Goal: Task Accomplishment & Management: Use online tool/utility

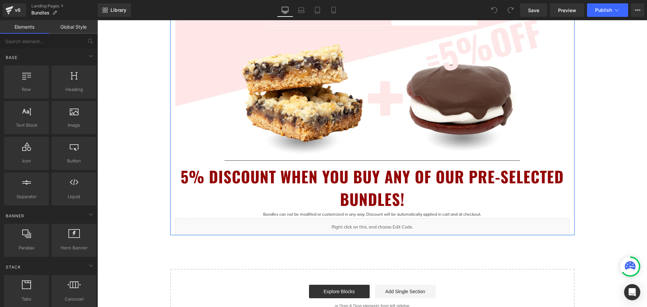
scroll to position [270, 0]
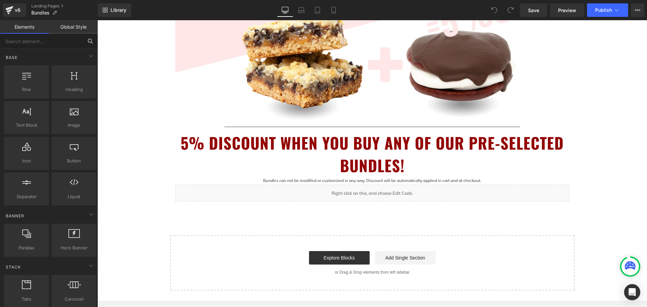
click at [65, 41] on input "text" at bounding box center [41, 41] width 83 height 15
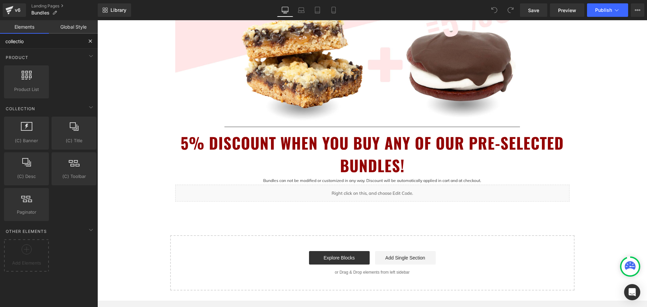
type input "collection"
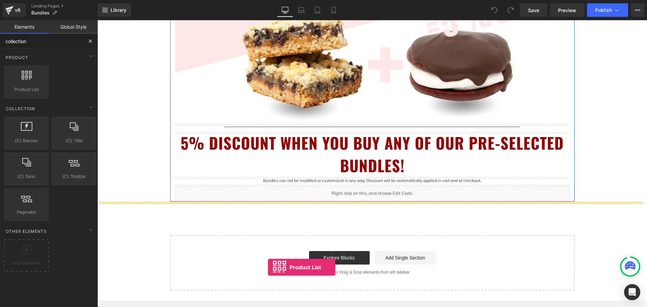
drag, startPoint x: 135, startPoint y: 106, endPoint x: 268, endPoint y: 268, distance: 209.4
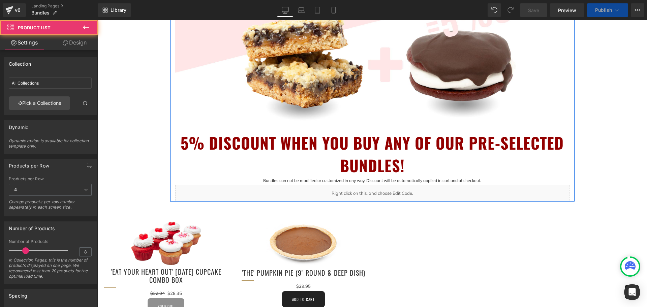
scroll to position [405, 0]
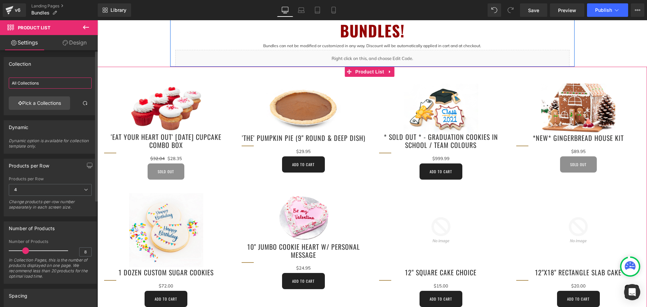
click at [53, 79] on input "All Collections" at bounding box center [50, 83] width 83 height 11
click at [50, 104] on link "Pick a Collections" at bounding box center [39, 102] width 61 height 13
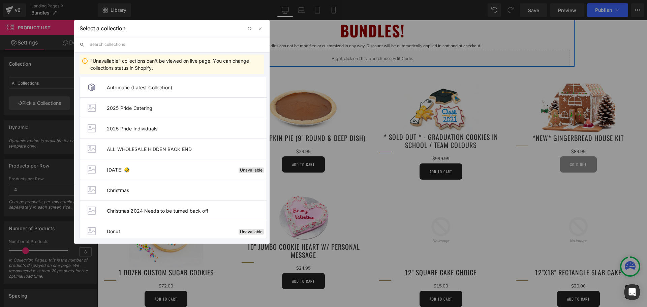
click at [138, 42] on input "text" at bounding box center [177, 44] width 175 height 15
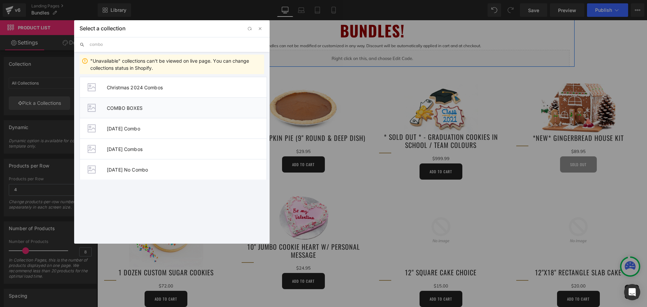
type input "combo"
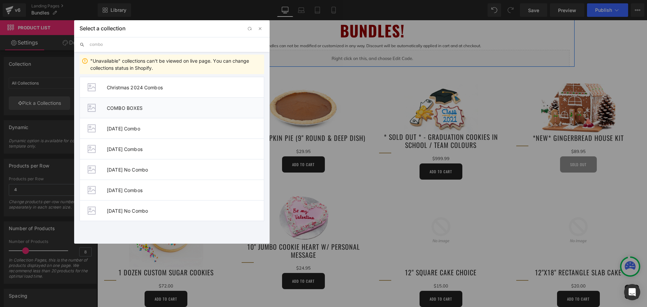
drag, startPoint x: 144, startPoint y: 108, endPoint x: 46, endPoint y: 88, distance: 100.1
click at [143, 108] on span "COMBO BOXES" at bounding box center [185, 108] width 157 height 6
type input "COMBO BOXES"
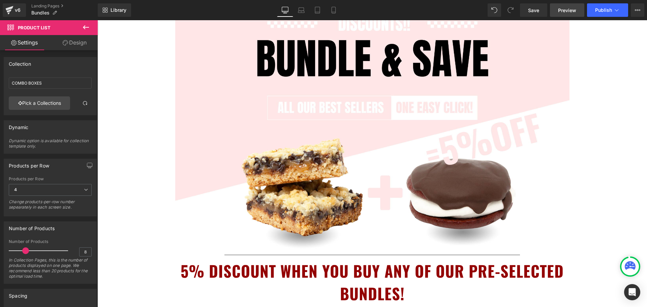
scroll to position [135, 0]
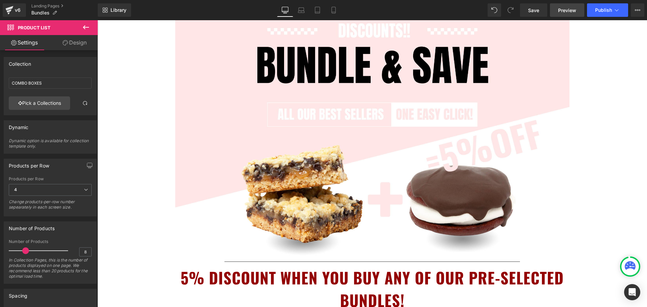
click at [569, 10] on span "Preview" at bounding box center [567, 10] width 18 height 7
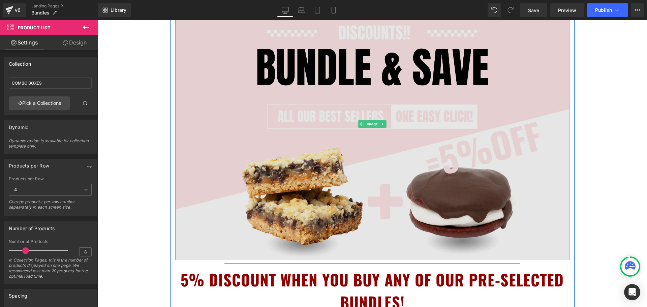
scroll to position [0, 0]
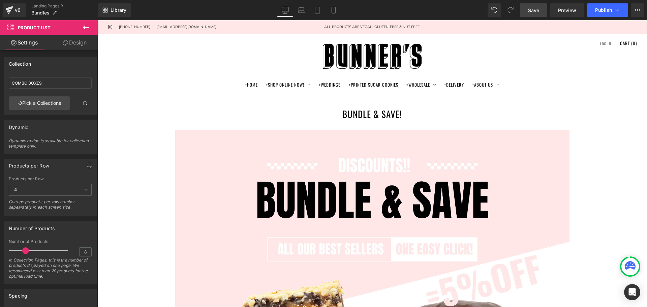
click at [534, 10] on span "Save" at bounding box center [533, 10] width 11 height 7
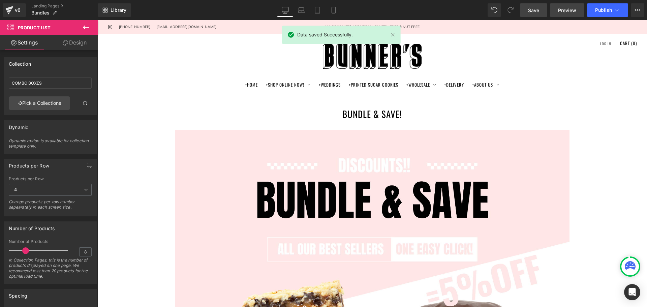
click at [567, 9] on span "Preview" at bounding box center [567, 10] width 18 height 7
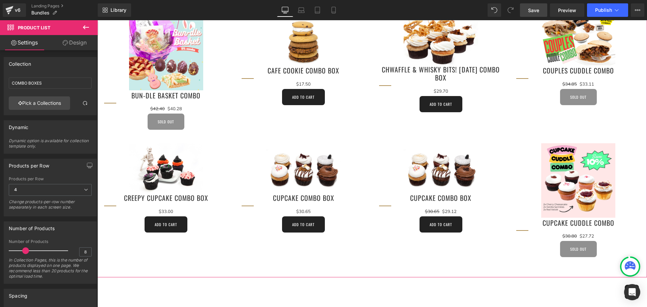
click at [77, 43] on link "Design" at bounding box center [74, 42] width 49 height 15
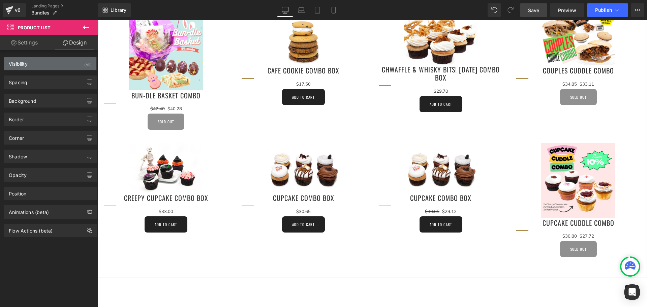
type input "0"
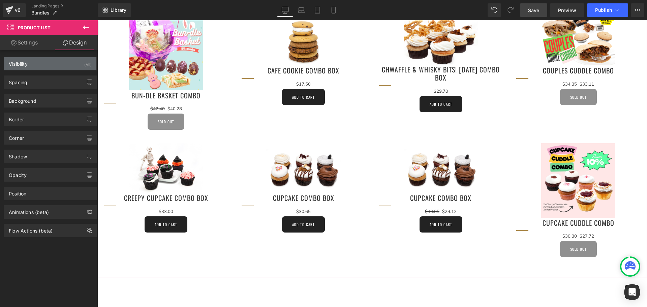
type input "0"
type input "30"
type input "0"
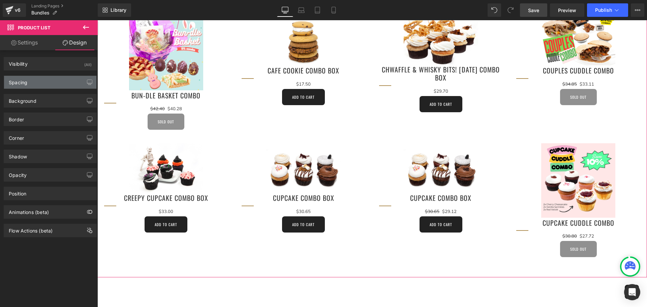
click at [35, 83] on div "Spacing" at bounding box center [50, 82] width 92 height 13
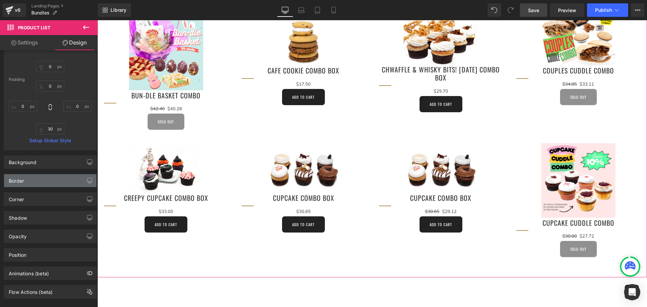
scroll to position [89, 0]
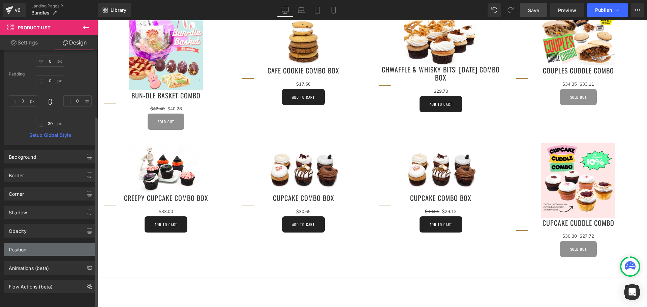
click at [59, 247] on div "Position" at bounding box center [50, 249] width 92 height 13
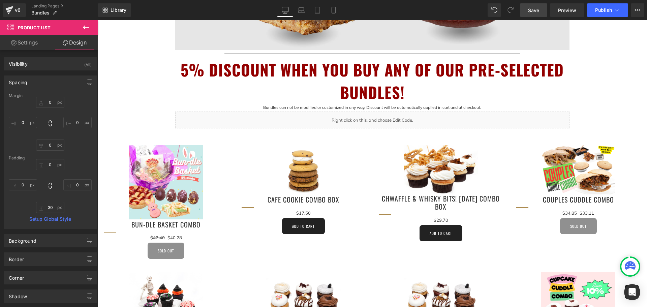
scroll to position [438, 0]
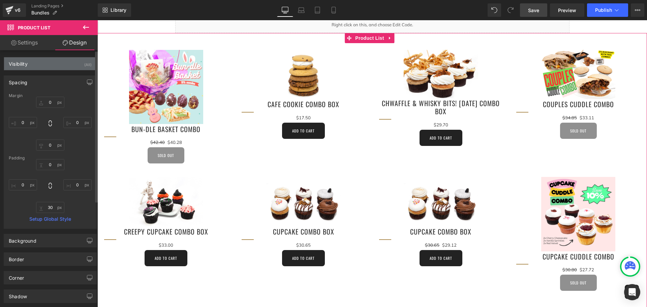
click at [74, 64] on div "Visibility (All)" at bounding box center [50, 63] width 92 height 13
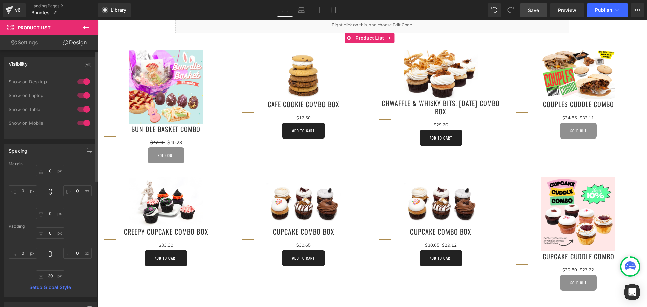
click at [74, 64] on div "Visibility (All)" at bounding box center [50, 63] width 92 height 13
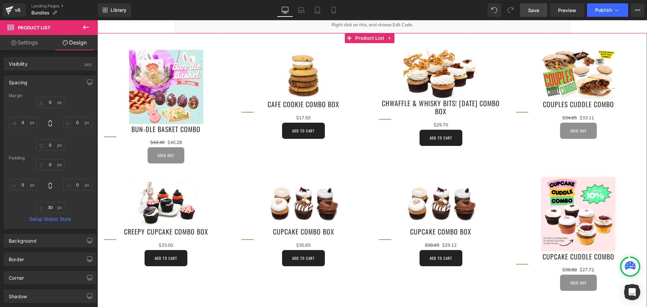
click at [18, 42] on link "Settings" at bounding box center [24, 42] width 49 height 15
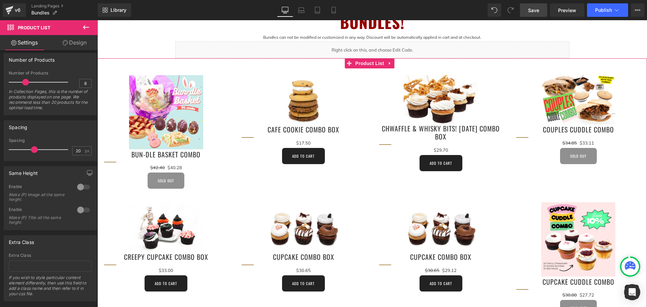
scroll to position [405, 0]
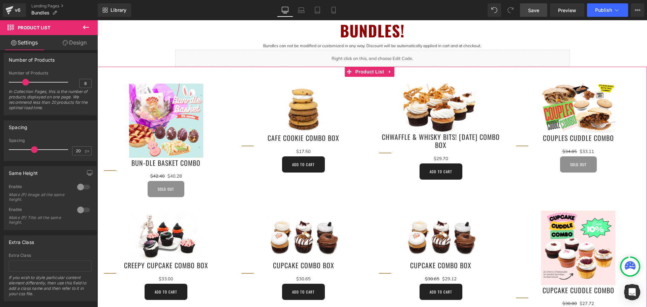
click at [365, 136] on div "Sale Off (P) Image Cafe Cookie Combo Box (P) Title $0 $17.50 (P) Price Add To C…" at bounding box center [304, 128] width 138 height 103
click at [357, 72] on span "Product List" at bounding box center [370, 72] width 32 height 10
click at [80, 41] on link "Design" at bounding box center [74, 42] width 49 height 15
type input "0"
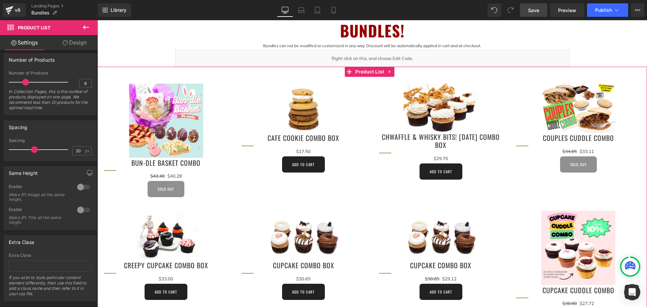
type input "0"
type input "30"
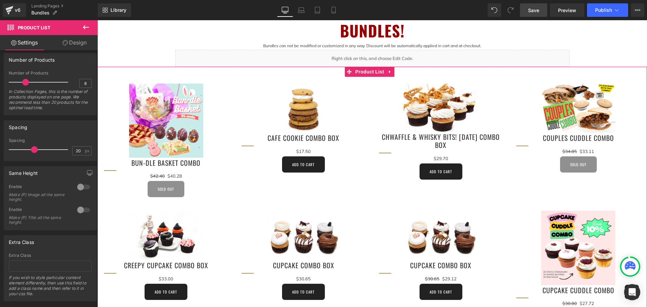
type input "0"
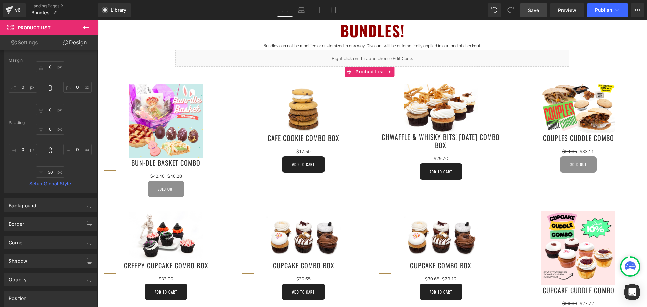
scroll to position [34, 0]
click at [31, 42] on link "Settings" at bounding box center [24, 42] width 49 height 15
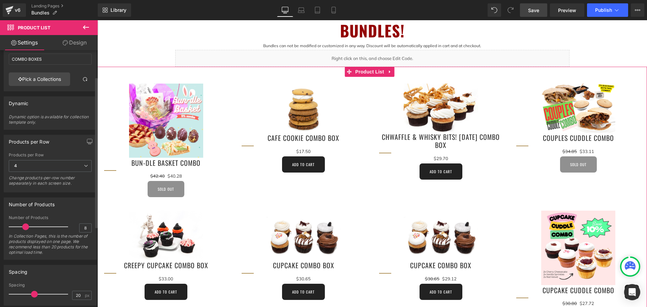
scroll to position [0, 0]
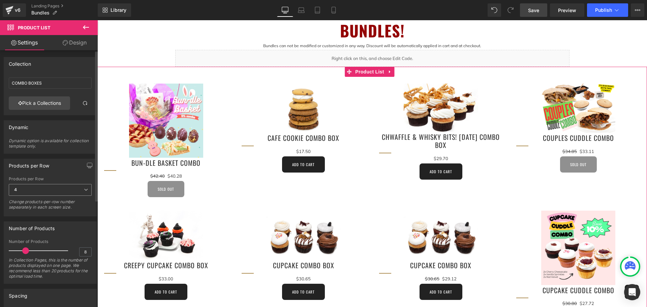
click at [61, 191] on span "4" at bounding box center [50, 190] width 83 height 12
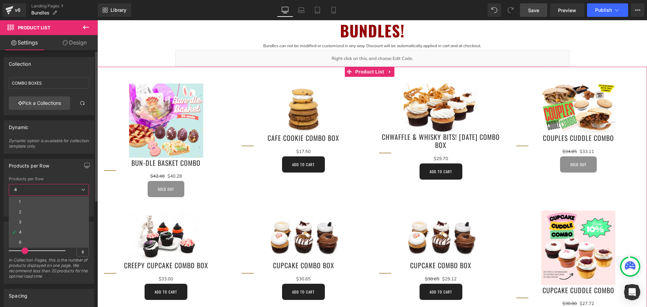
click at [61, 191] on span "4" at bounding box center [49, 190] width 80 height 12
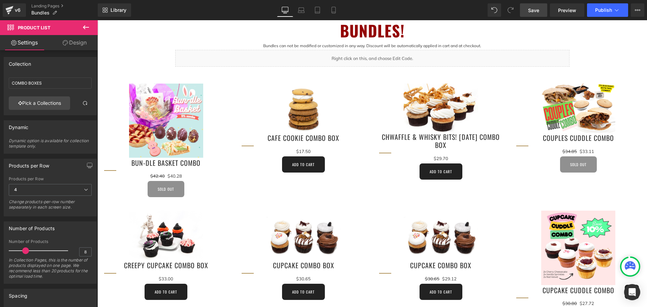
click at [90, 27] on icon at bounding box center [86, 27] width 8 height 8
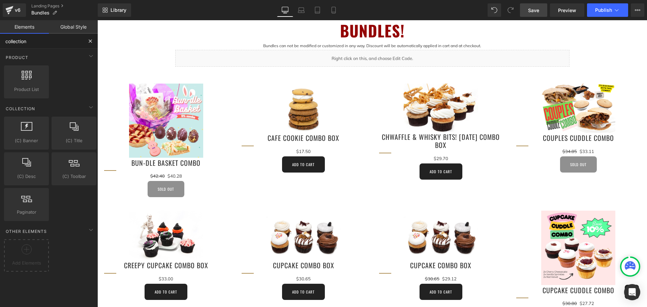
click at [25, 43] on input "collection" at bounding box center [41, 41] width 83 height 15
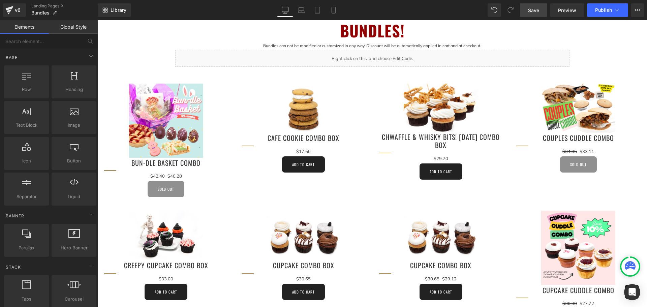
click at [152, 45] on div "BUNDLE & SAVE! Heading Image Separator 5% DISCOUNT WHEN YOU BUY ANY OF OUR PRE-…" at bounding box center [372, 62] width 550 height 744
click at [245, 91] on div "Sale Off" at bounding box center [304, 109] width 124 height 50
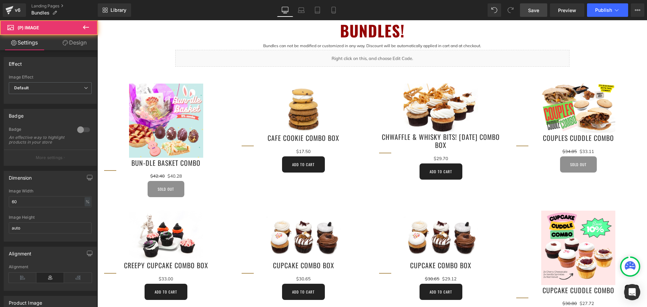
click at [158, 35] on div "BUNDLE & SAVE! Heading Image Separator 5% DISCOUNT WHEN YOU BUY ANY OF OUR PRE-…" at bounding box center [372, 62] width 550 height 744
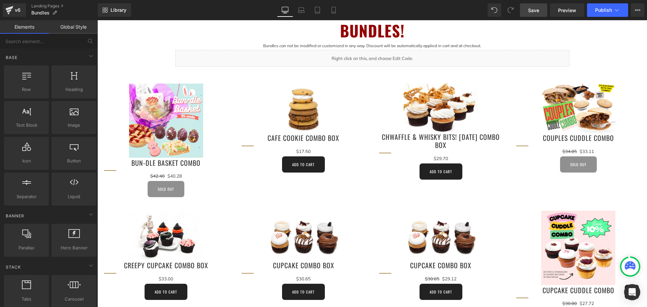
click at [146, 48] on div "BUNDLE & SAVE! Heading Image Separator 5% DISCOUNT WHEN YOU BUY ANY OF OUR PRE-…" at bounding box center [372, 62] width 550 height 744
click at [133, 64] on div "BUNDLE & SAVE! Heading Image Separator 5% DISCOUNT WHEN YOU BUY ANY OF OUR PRE-…" at bounding box center [372, 62] width 550 height 744
click at [134, 61] on div "BUNDLE & SAVE! Heading Image Separator 5% DISCOUNT WHEN YOU BUY ANY OF OUR PRE-…" at bounding box center [372, 62] width 550 height 744
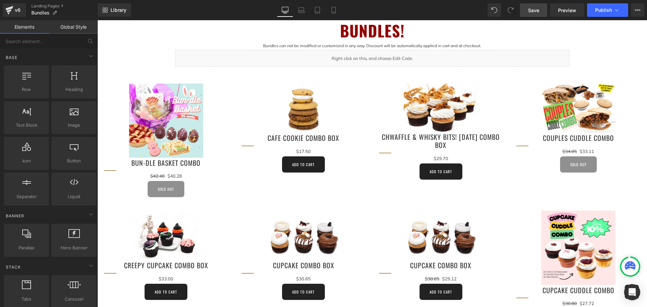
click at [134, 61] on div "BUNDLE & SAVE! Heading Image Separator 5% DISCOUNT WHEN YOU BUY ANY OF OUR PRE-…" at bounding box center [372, 62] width 550 height 744
click at [132, 56] on div "BUNDLE & SAVE! Heading Image Separator 5% DISCOUNT WHEN YOU BUY ANY OF OUR PRE-…" at bounding box center [372, 62] width 550 height 744
click at [125, 56] on div "BUNDLE & SAVE! Heading Image Separator 5% DISCOUNT WHEN YOU BUY ANY OF OUR PRE-…" at bounding box center [372, 62] width 550 height 744
click at [120, 45] on div "BUNDLE & SAVE! Heading Image Separator 5% DISCOUNT WHEN YOU BUY ANY OF OUR PRE-…" at bounding box center [372, 62] width 550 height 744
click at [27, 82] on div at bounding box center [26, 78] width 41 height 15
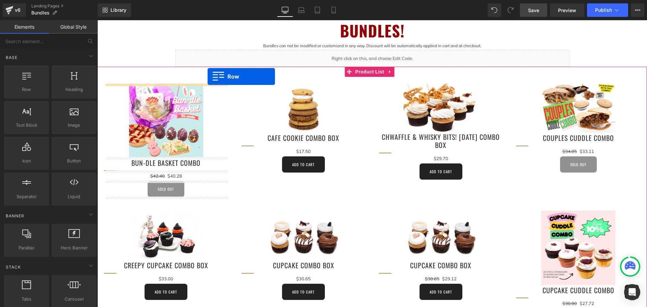
drag, startPoint x: 124, startPoint y: 102, endPoint x: 208, endPoint y: 77, distance: 87.0
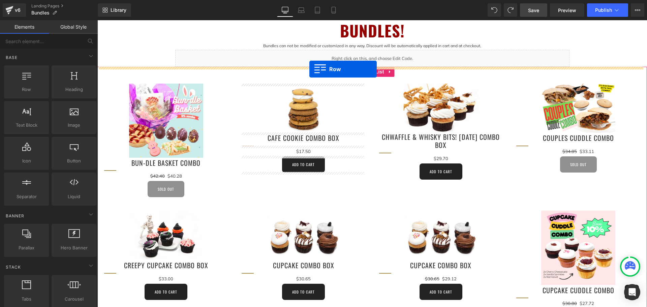
drag, startPoint x: 121, startPoint y: 108, endPoint x: 310, endPoint y: 69, distance: 192.2
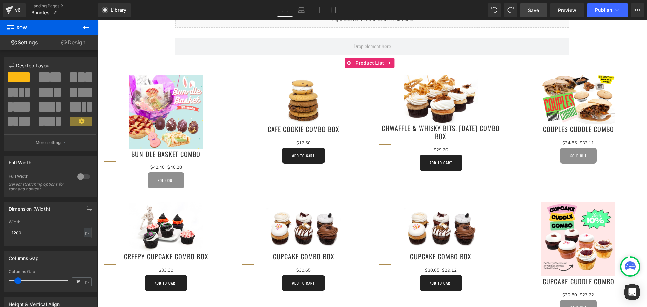
scroll to position [438, 0]
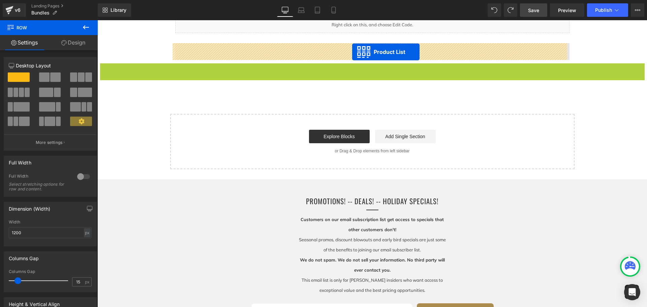
drag, startPoint x: 350, startPoint y: 69, endPoint x: 352, endPoint y: 52, distance: 17.0
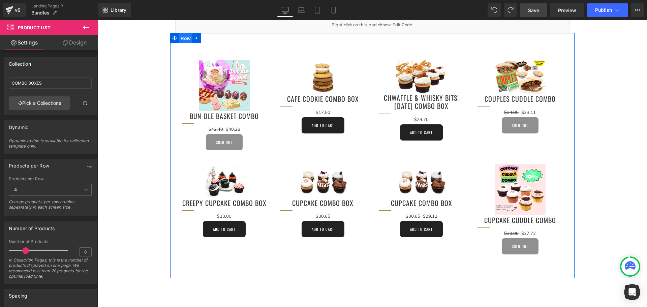
click at [183, 38] on span "Row" at bounding box center [185, 38] width 13 height 10
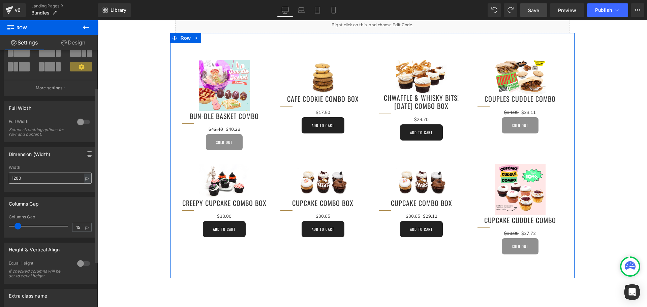
scroll to position [54, 0]
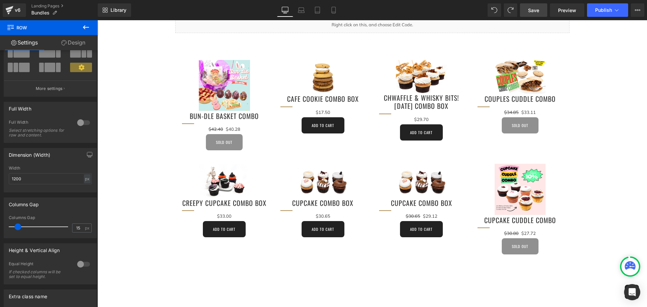
click at [540, 11] on span "Save" at bounding box center [533, 10] width 11 height 7
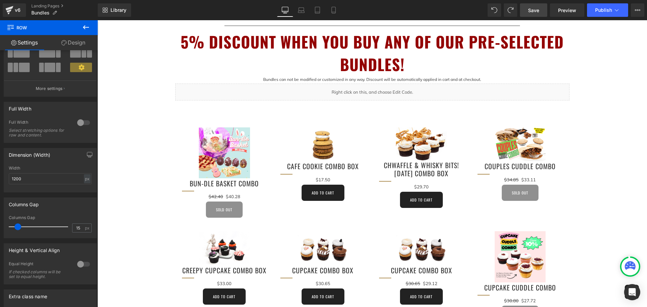
scroll to position [405, 0]
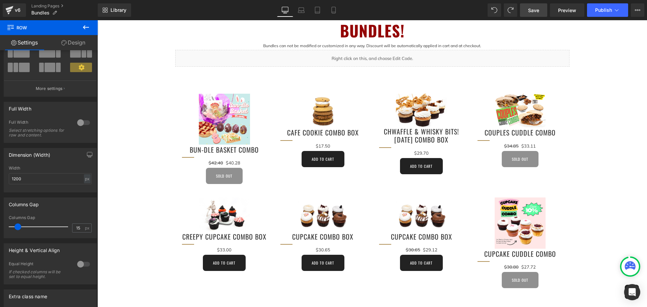
drag, startPoint x: 279, startPoint y: 106, endPoint x: 318, endPoint y: 93, distance: 41.5
click at [281, 106] on div "Sale Off" at bounding box center [323, 111] width 85 height 34
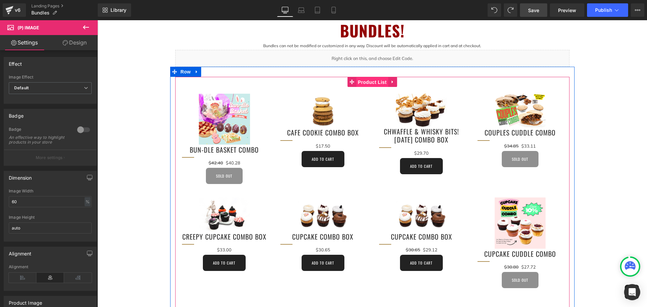
click at [374, 82] on span "Product List" at bounding box center [372, 82] width 32 height 10
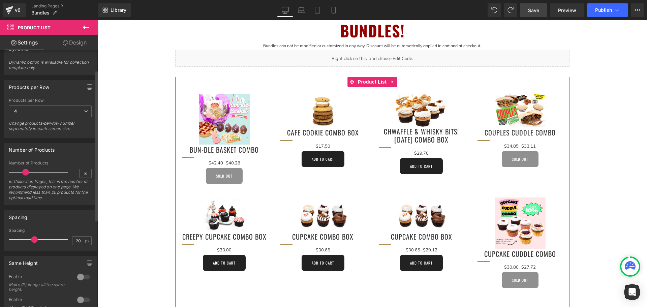
scroll to position [182, 0]
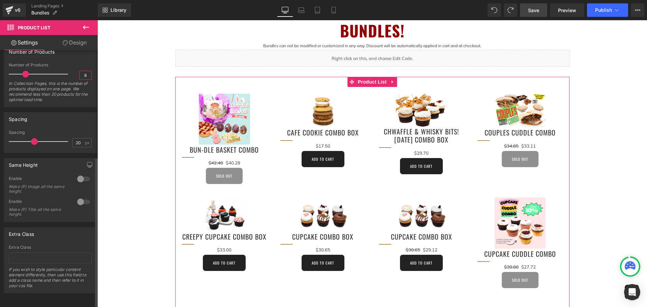
drag, startPoint x: 87, startPoint y: 70, endPoint x: 67, endPoint y: 72, distance: 20.0
click at [67, 72] on div "Number of Products 8 In Collection Pages, this is the number of products displa…" at bounding box center [50, 85] width 83 height 44
type input "1"
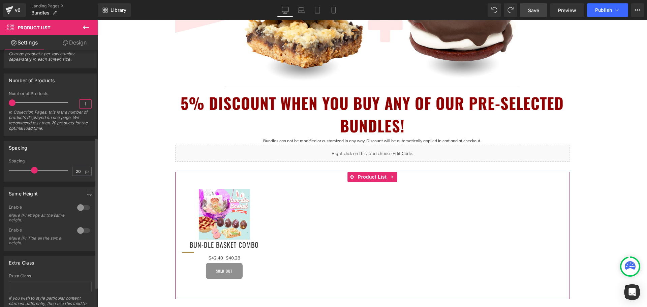
scroll to position [303, 0]
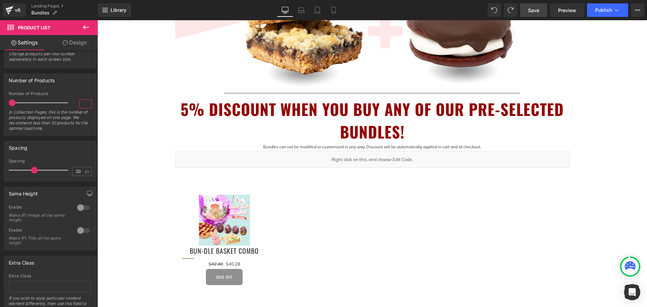
type input "8"
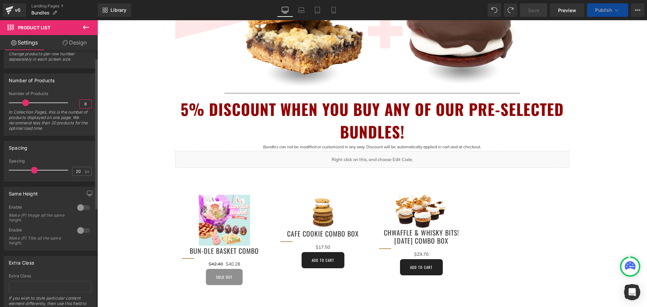
scroll to position [13, 0]
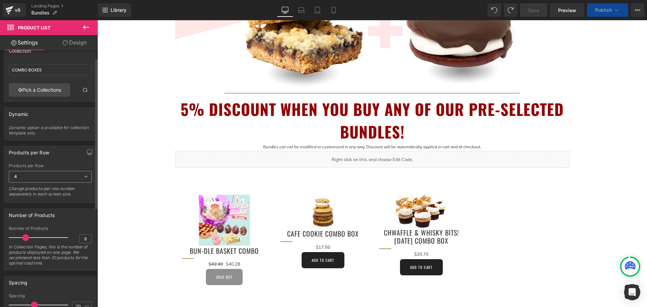
click at [58, 177] on span "4" at bounding box center [50, 177] width 83 height 12
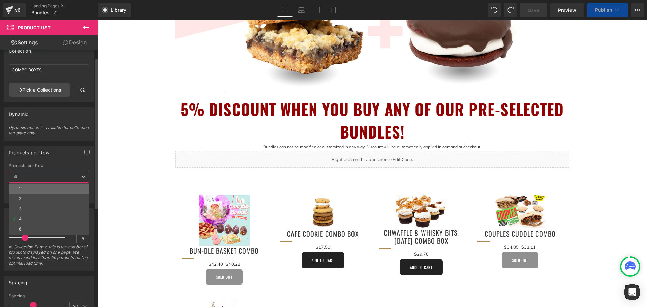
click at [50, 189] on li "1" at bounding box center [49, 189] width 80 height 10
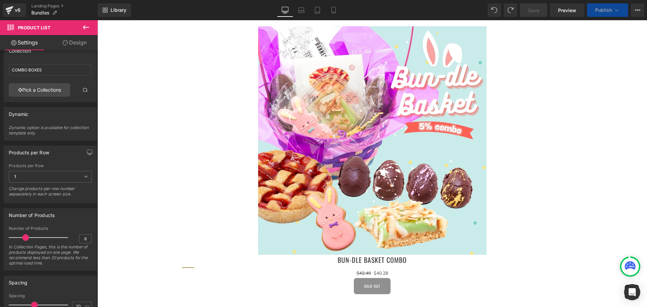
scroll to position [169, 0]
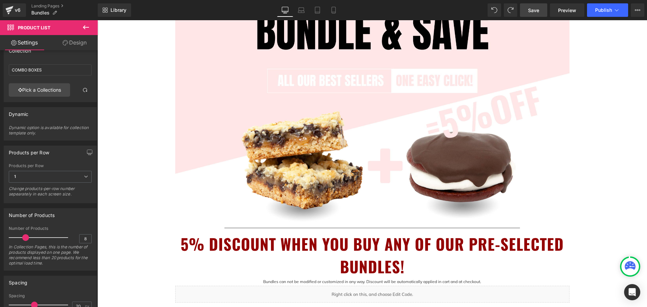
click at [541, 12] on link "Save" at bounding box center [533, 9] width 27 height 13
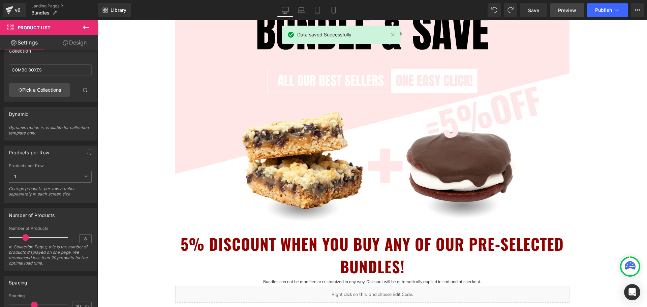
click at [575, 9] on span "Preview" at bounding box center [567, 10] width 18 height 7
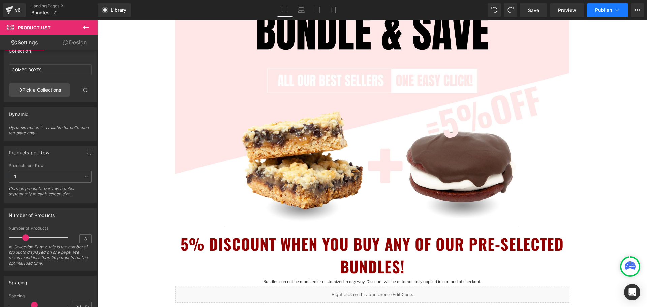
click at [604, 13] on button "Publish" at bounding box center [607, 9] width 41 height 13
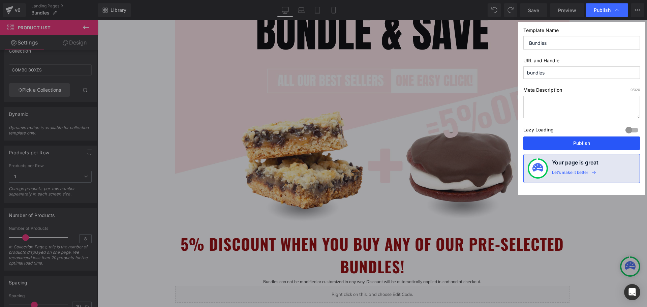
click at [580, 145] on button "Publish" at bounding box center [582, 143] width 117 height 13
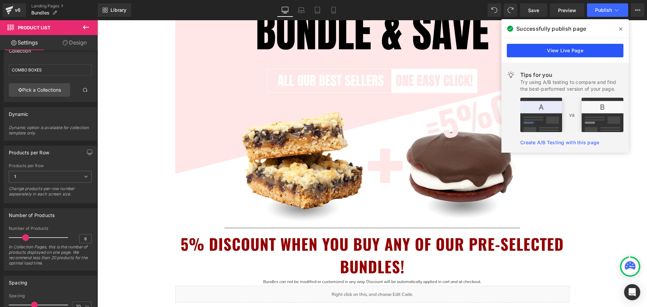
click at [583, 50] on link "View Live Page" at bounding box center [565, 50] width 117 height 13
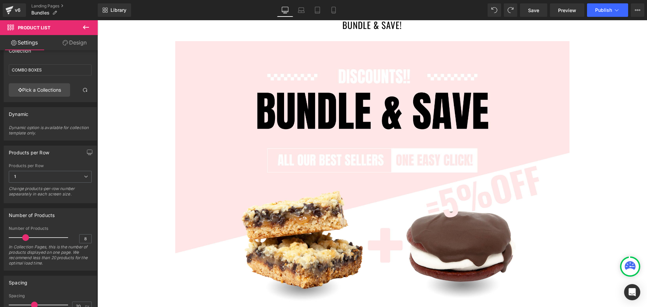
scroll to position [67, 0]
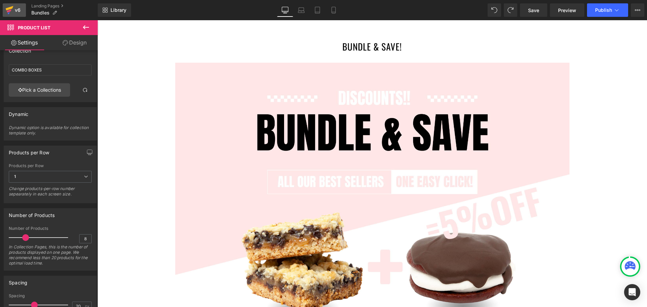
click at [16, 10] on div "v6" at bounding box center [17, 10] width 8 height 9
